Goal: Transaction & Acquisition: Purchase product/service

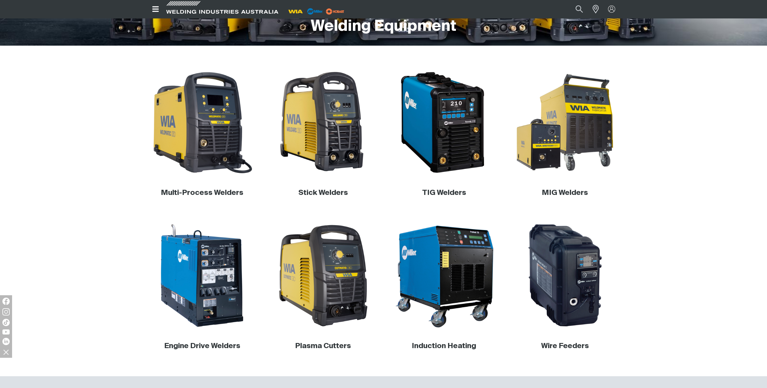
scroll to position [151, 0]
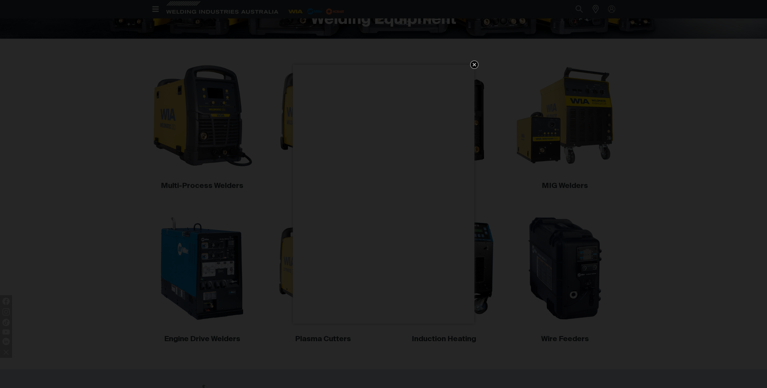
click at [474, 63] on icon "Get 5 WIA Welding Guides Free!" at bounding box center [474, 64] width 7 height 7
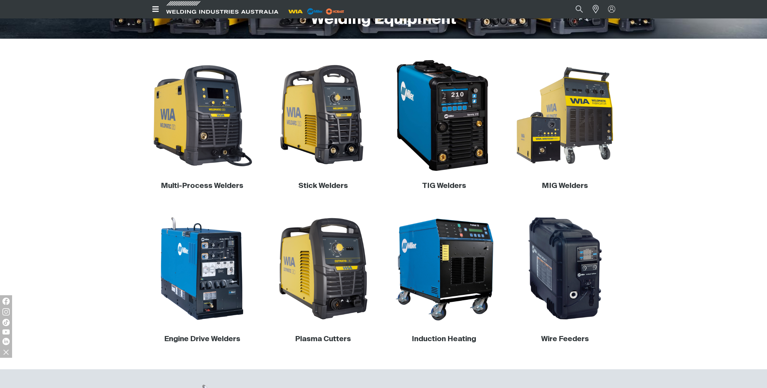
click at [449, 136] on img at bounding box center [444, 116] width 116 height 116
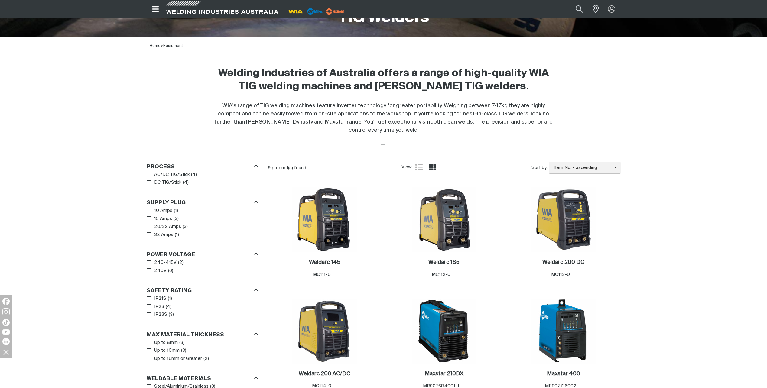
scroll to position [272, 0]
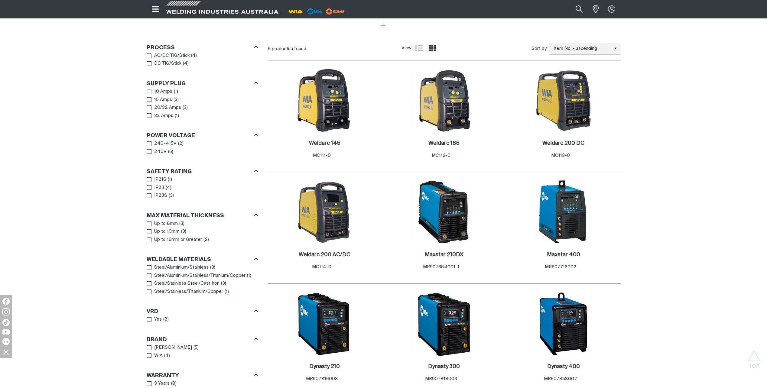
click at [148, 92] on span "Supply Plug" at bounding box center [149, 92] width 5 height 5
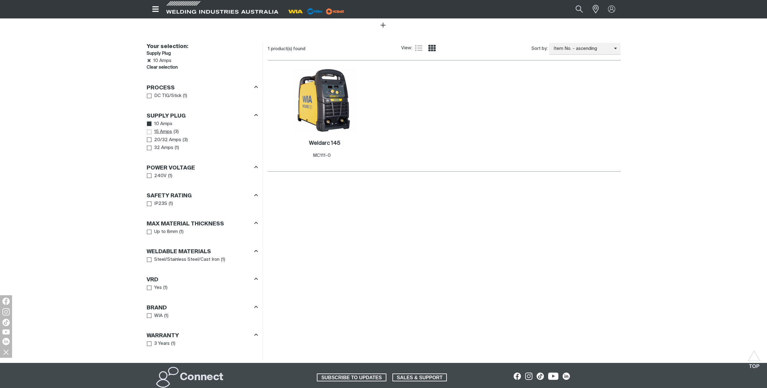
click at [150, 133] on span "Supply Plug" at bounding box center [149, 132] width 5 height 5
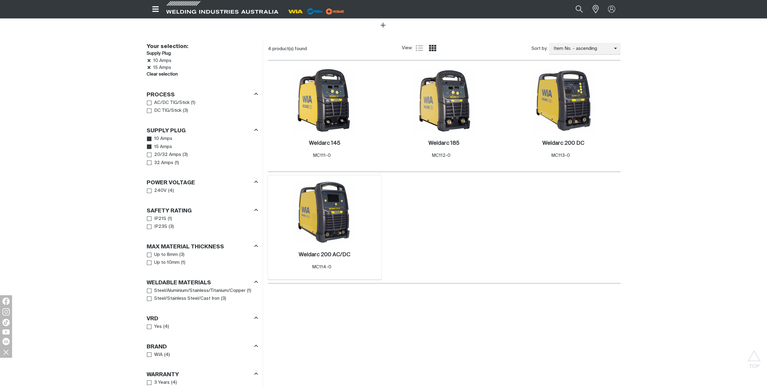
click at [320, 220] on img at bounding box center [324, 212] width 65 height 65
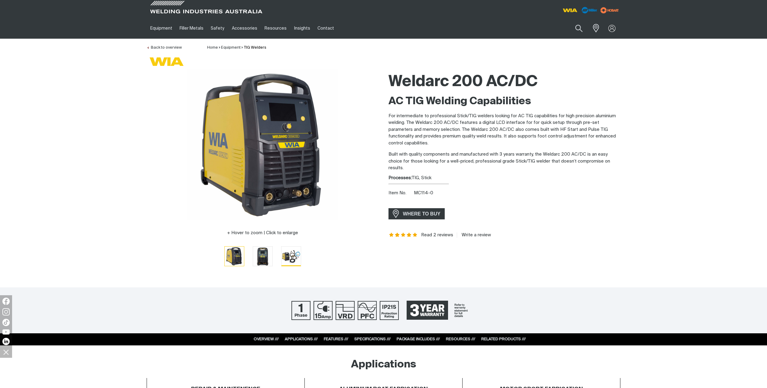
click at [291, 259] on img "Go to slide 3" at bounding box center [291, 256] width 19 height 19
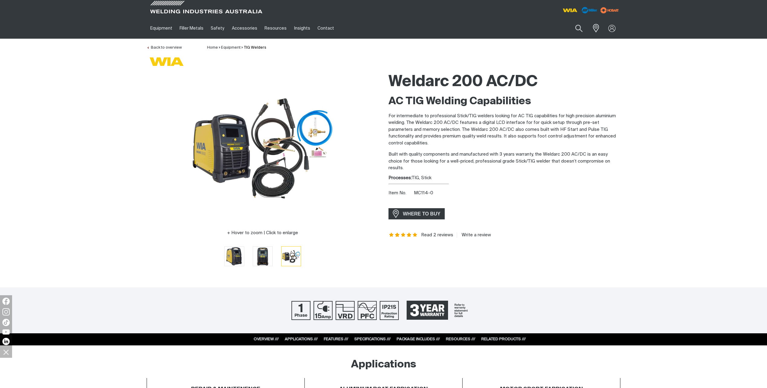
drag, startPoint x: 252, startPoint y: 237, endPoint x: 264, endPoint y: 106, distance: 132.1
click at [411, 215] on span "WHERE TO BUY" at bounding box center [421, 214] width 45 height 10
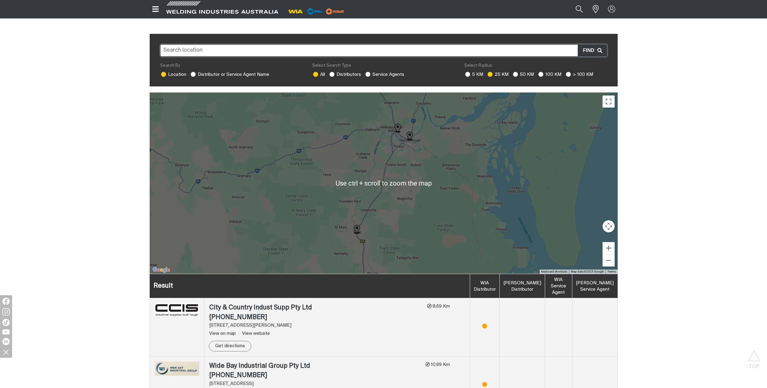
scroll to position [121, 0]
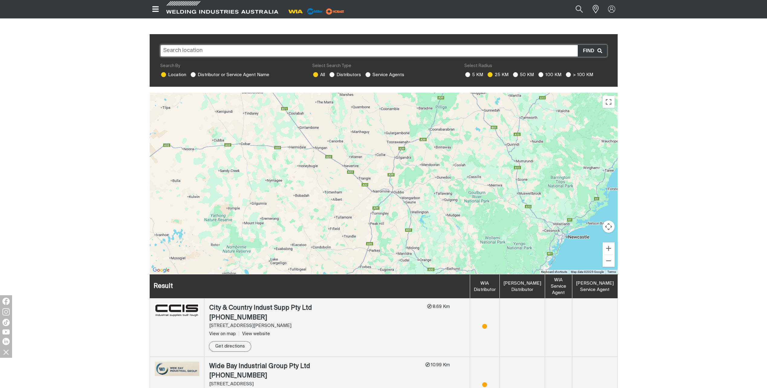
click at [387, 188] on div "To navigate, press the arrow keys." at bounding box center [384, 183] width 468 height 181
click at [221, 48] on input "text" at bounding box center [383, 51] width 447 height 12
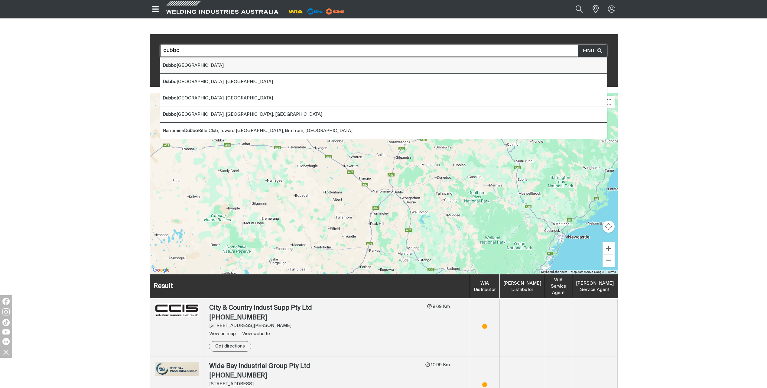
click at [213, 61] on li "[GEOGRAPHIC_DATA] [GEOGRAPHIC_DATA]" at bounding box center [383, 65] width 447 height 16
type input "[GEOGRAPHIC_DATA] [GEOGRAPHIC_DATA]"
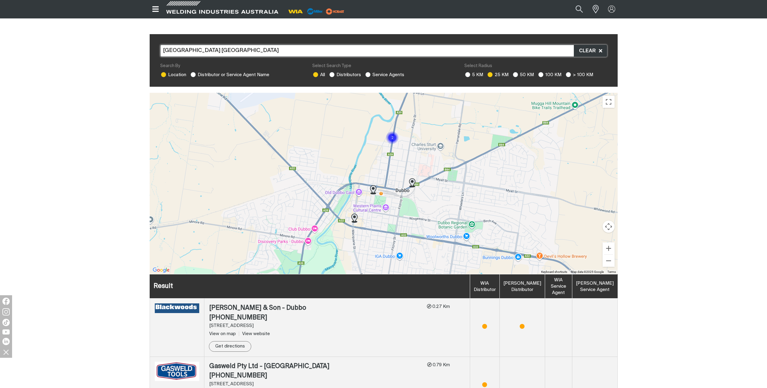
click at [392, 133] on img "Cluster of 2 markers" at bounding box center [392, 138] width 18 height 18
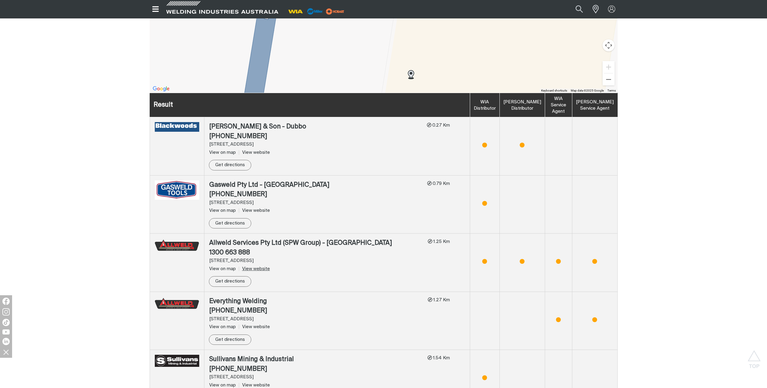
scroll to position [333, 0]
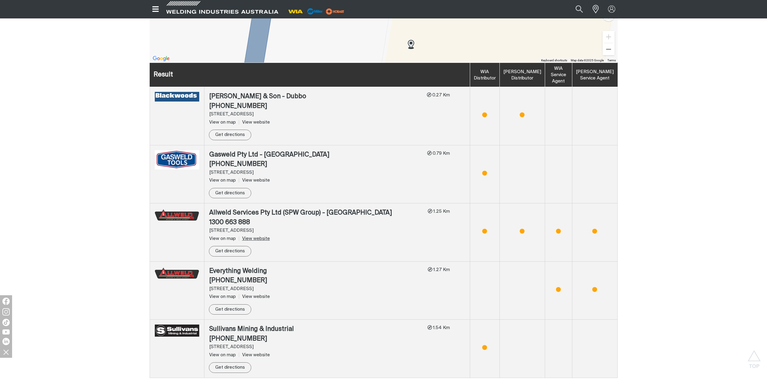
click at [254, 237] on link "View website" at bounding box center [254, 239] width 31 height 5
click at [258, 178] on link "View website" at bounding box center [254, 180] width 31 height 5
